Goal: Information Seeking & Learning: Learn about a topic

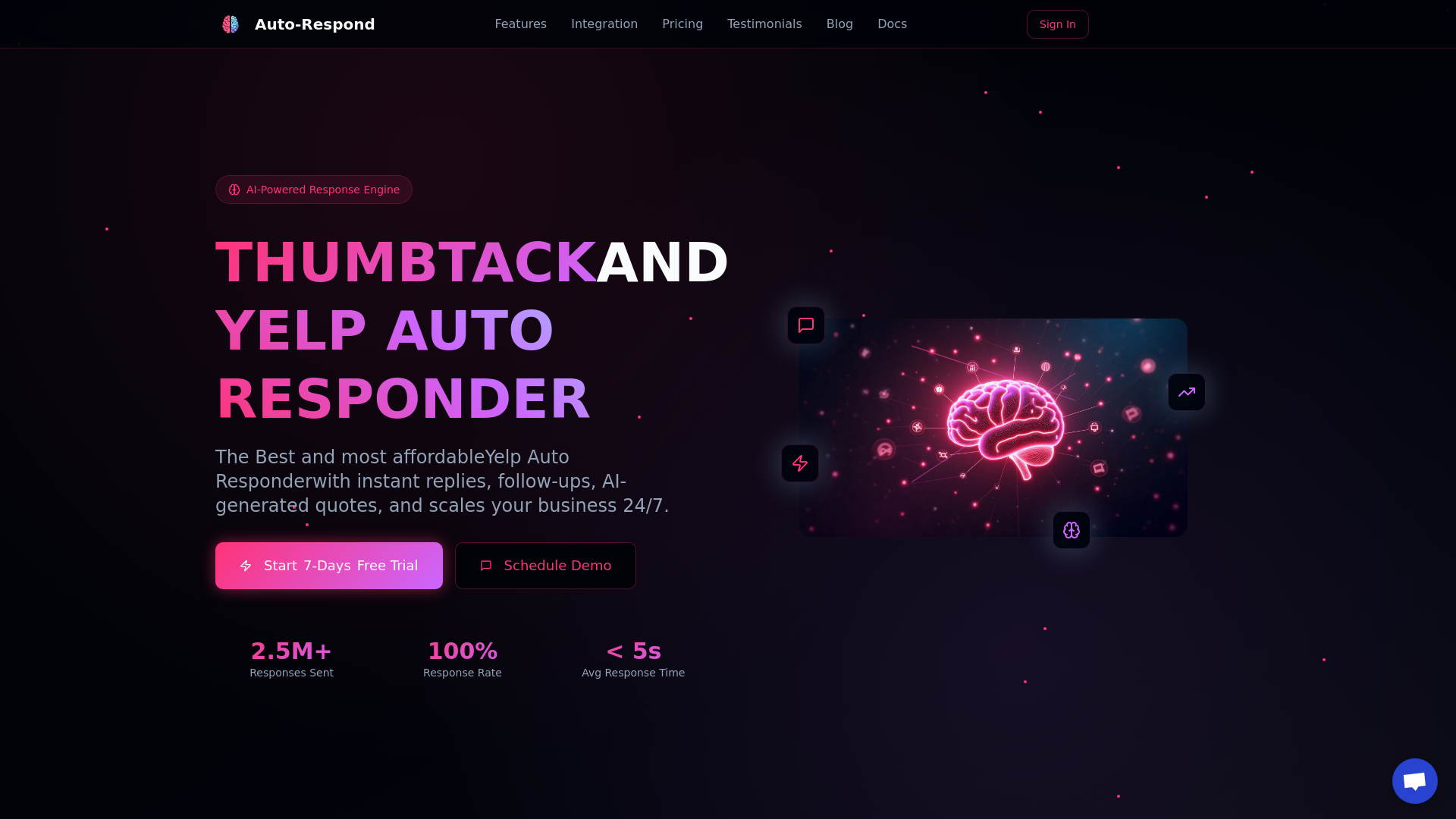
click at [826, 24] on link "Blog" at bounding box center [839, 24] width 26 height 18
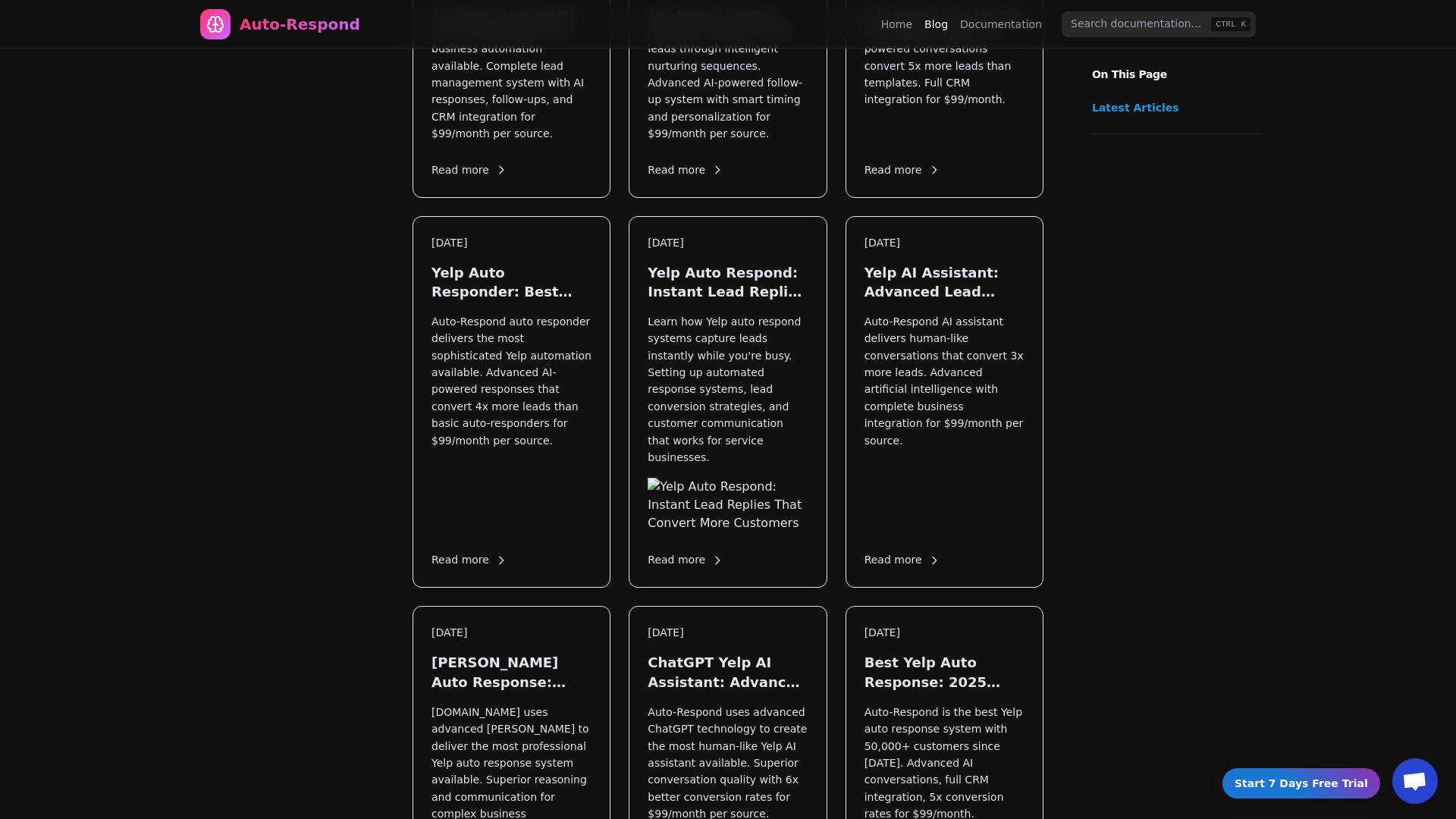
scroll to position [1832, 0]
